Goal: Information Seeking & Learning: Understand process/instructions

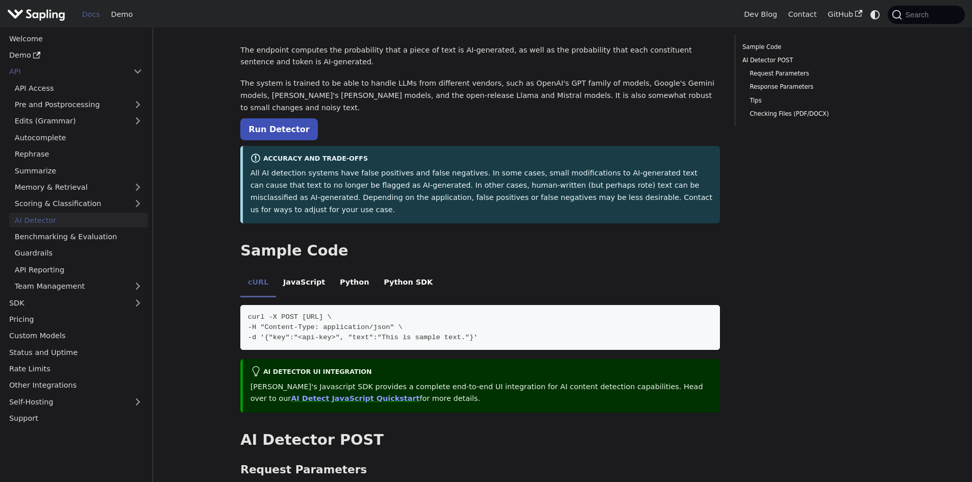
scroll to position [102, 0]
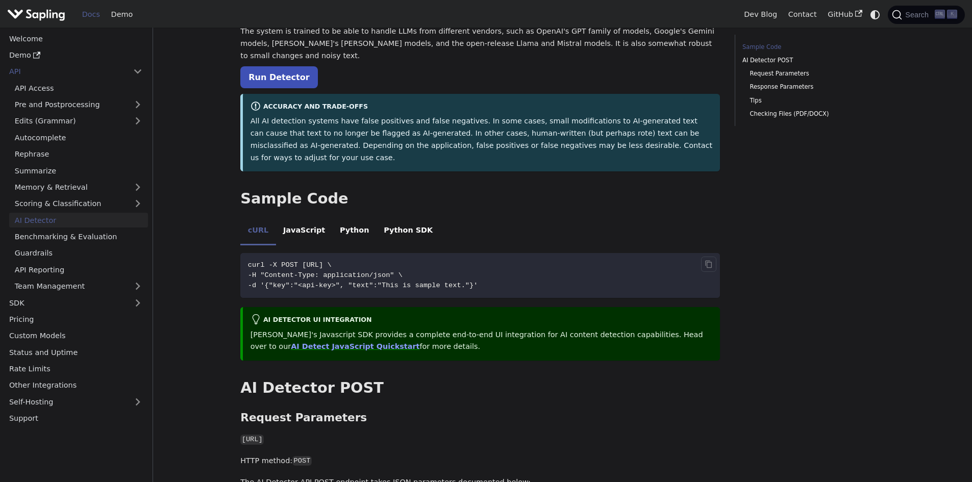
click at [332, 261] on span "curl -X POST https://api.sapling.ai/api/v1/aidetect \" at bounding box center [290, 265] width 84 height 8
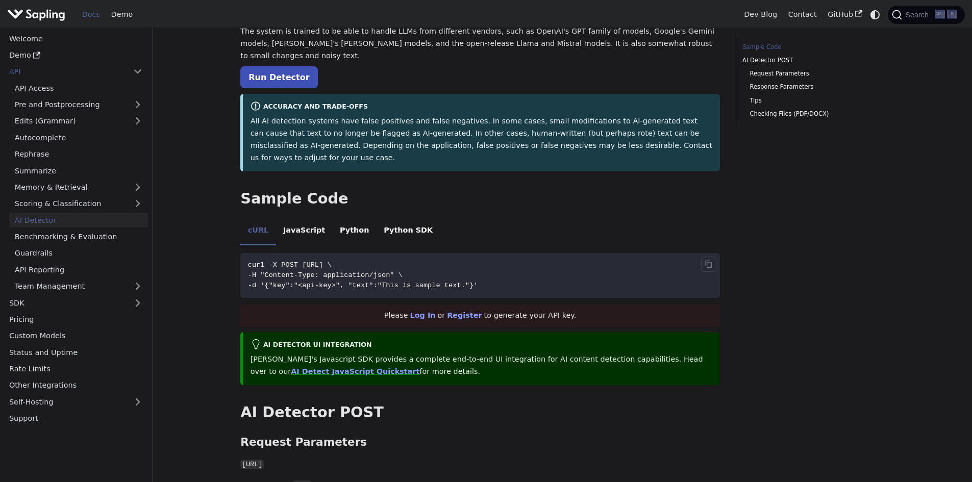
drag, startPoint x: 347, startPoint y: 240, endPoint x: 419, endPoint y: 241, distance: 71.9
click at [332, 261] on span "curl -X POST https://api.sapling.ai/api/v1/aidetect \" at bounding box center [290, 265] width 84 height 8
drag, startPoint x: 436, startPoint y: 241, endPoint x: 337, endPoint y: 243, distance: 99.0
click at [332, 261] on span "curl -X POST https://api.sapling.ai/api/v1/aidetect \" at bounding box center [290, 265] width 84 height 8
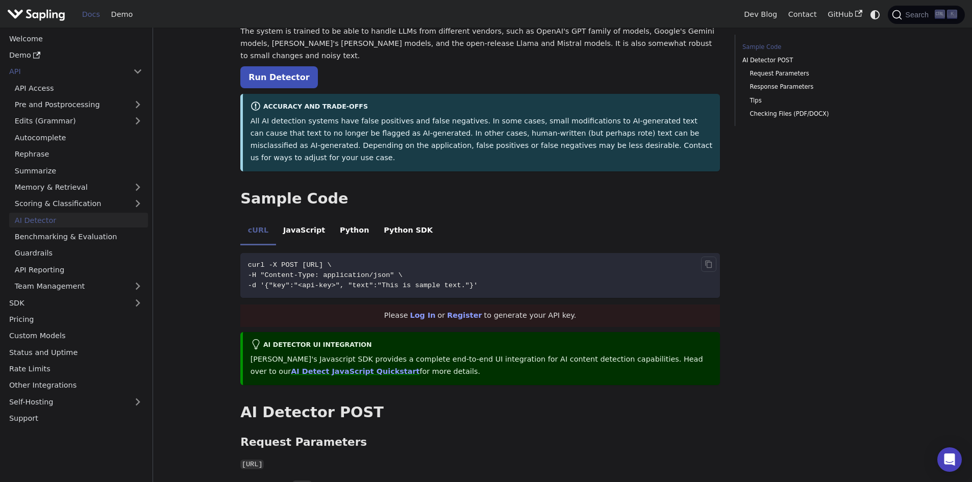
click at [344, 271] on span "-H "Content-Type: application/json" \" at bounding box center [325, 275] width 155 height 8
click at [323, 282] on span "-d '{"key":"<api-key>", "text":"This is sample text."}'" at bounding box center [363, 286] width 230 height 8
drag, startPoint x: 323, startPoint y: 262, endPoint x: 334, endPoint y: 262, distance: 11.2
click at [334, 282] on span "-d '{"key":"<api-key>", "text":"This is sample text."}'" at bounding box center [363, 286] width 230 height 8
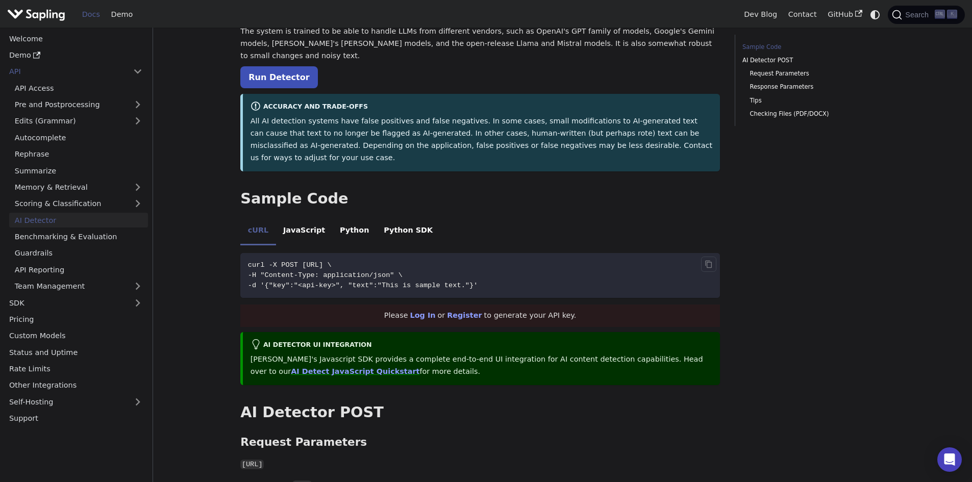
click at [397, 282] on span "-d '{"key":"<api-key>", "text":"This is sample text."}'" at bounding box center [363, 286] width 230 height 8
drag, startPoint x: 397, startPoint y: 262, endPoint x: 441, endPoint y: 262, distance: 43.9
click at [441, 282] on span "-d '{"key":"<api-key>", "text":"This is sample text."}'" at bounding box center [363, 286] width 230 height 8
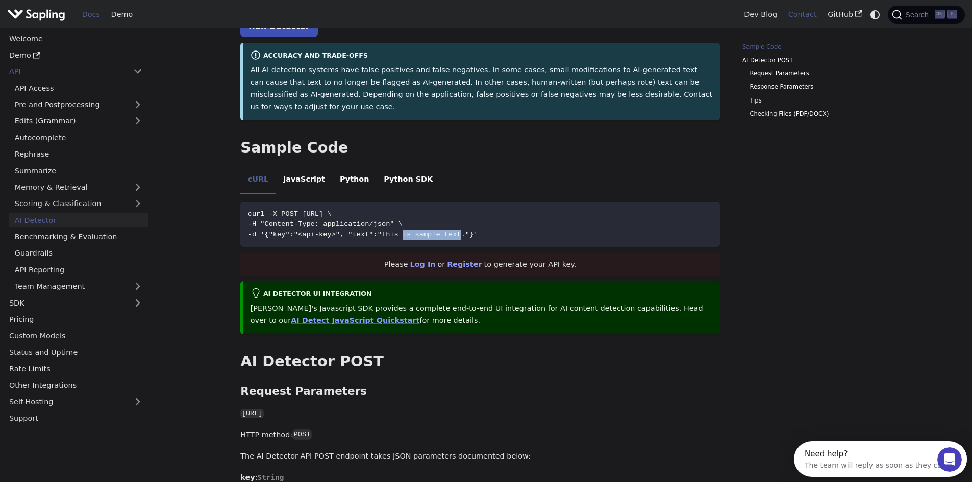
scroll to position [0, 0]
